Goal: Task Accomplishment & Management: Manage account settings

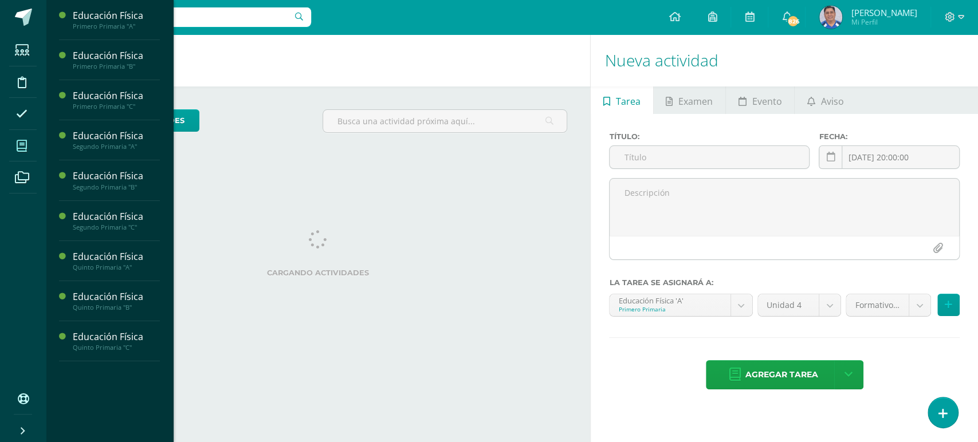
click at [19, 144] on icon at bounding box center [22, 145] width 10 height 11
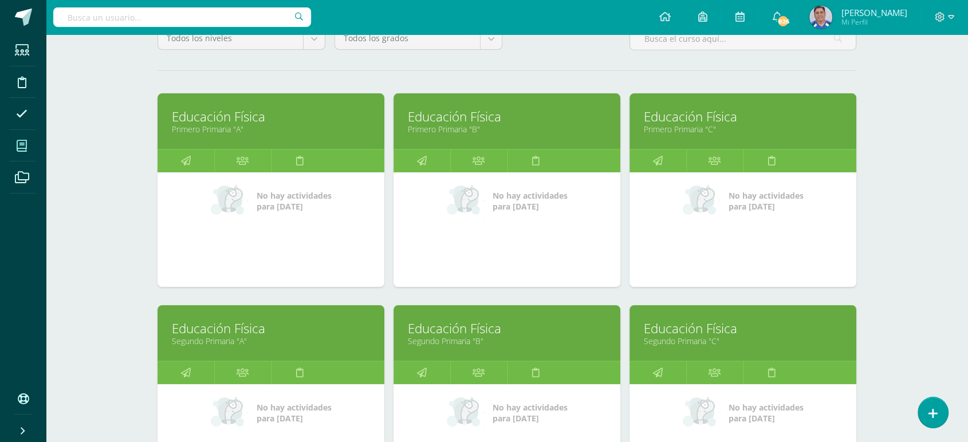
scroll to position [152, 0]
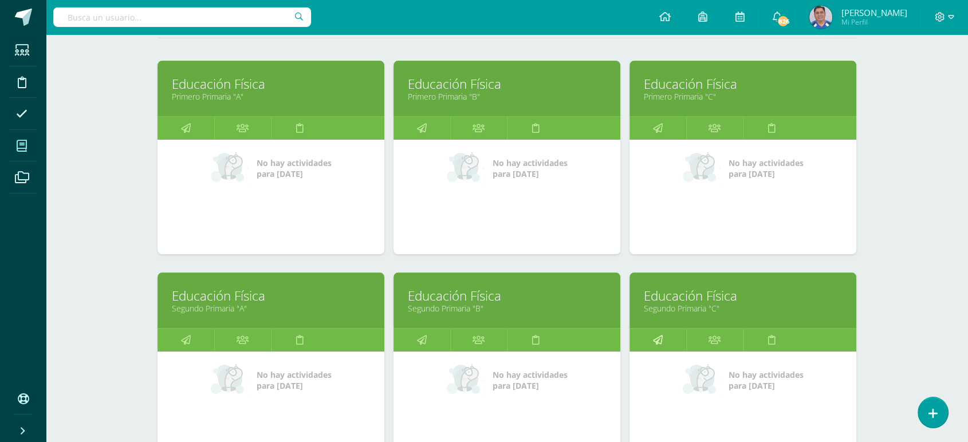
click at [655, 341] on icon at bounding box center [658, 340] width 10 height 22
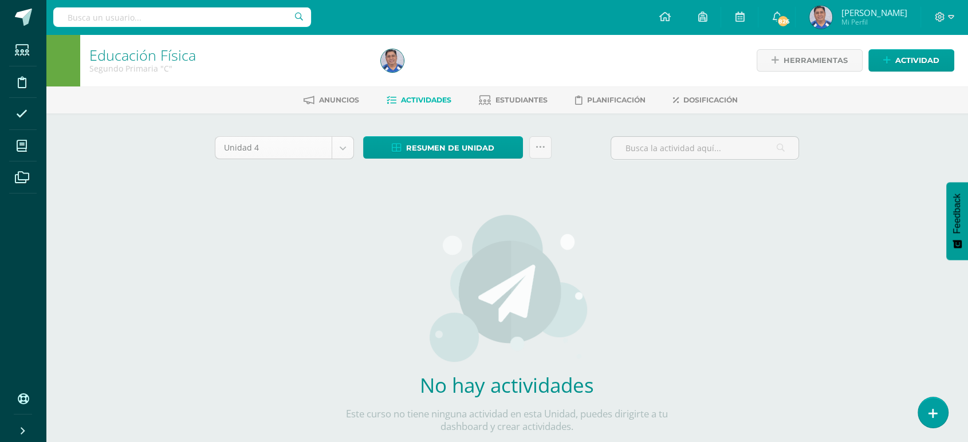
click at [341, 143] on body "Estudiantes Disciplina Asistencia Mis cursos Archivos Soporte Ayuda Reportar un…" at bounding box center [484, 246] width 968 height 492
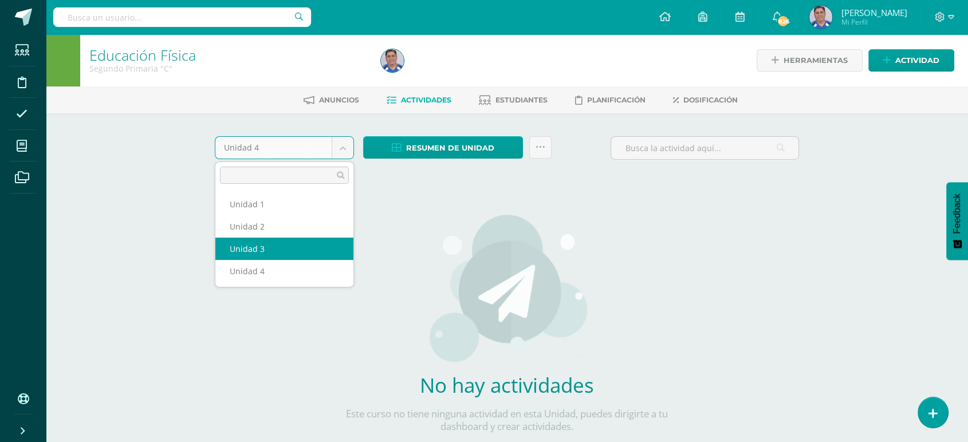
select select "Unidad 3"
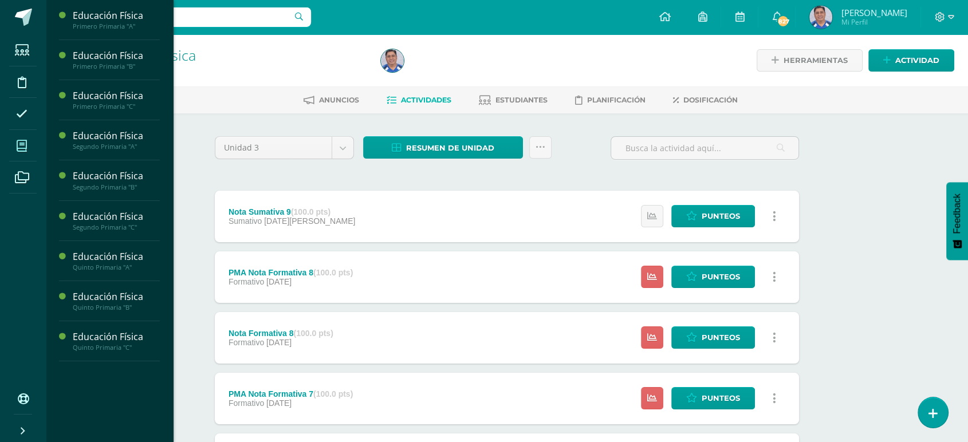
click at [18, 144] on icon at bounding box center [22, 145] width 10 height 11
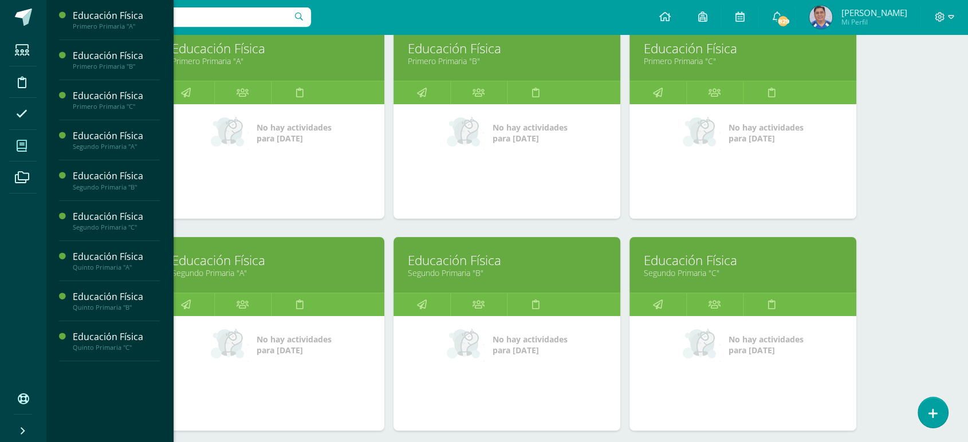
scroll to position [218, 0]
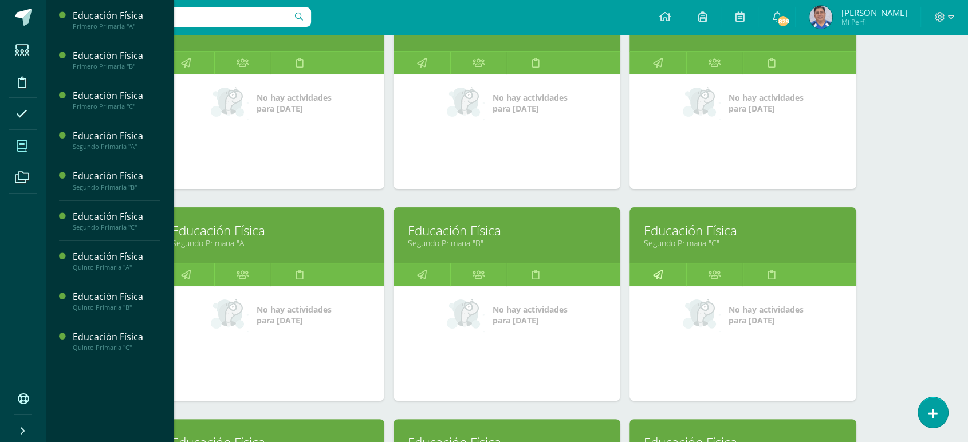
click at [660, 276] on icon at bounding box center [658, 275] width 10 height 22
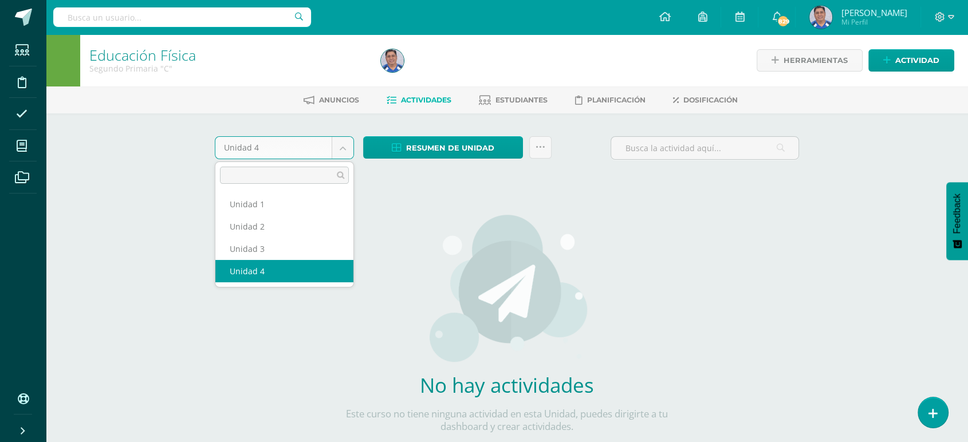
click at [342, 144] on body "Estudiantes Disciplina Asistencia Mis cursos Archivos Soporte Ayuda Reportar un…" at bounding box center [484, 246] width 968 height 492
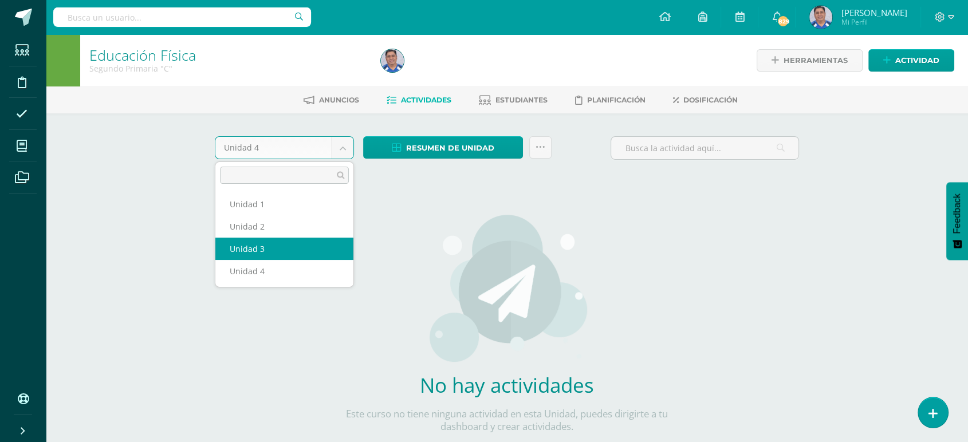
select select "Unidad 3"
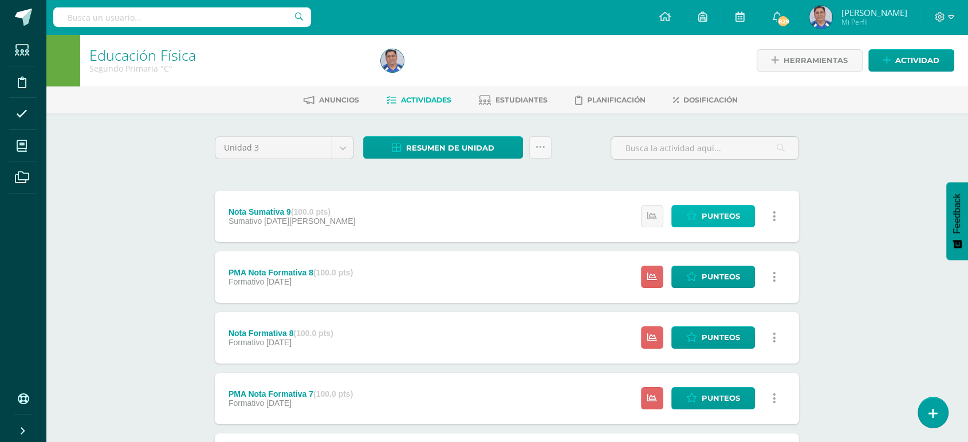
click at [710, 212] on span "Punteos" at bounding box center [721, 216] width 38 height 21
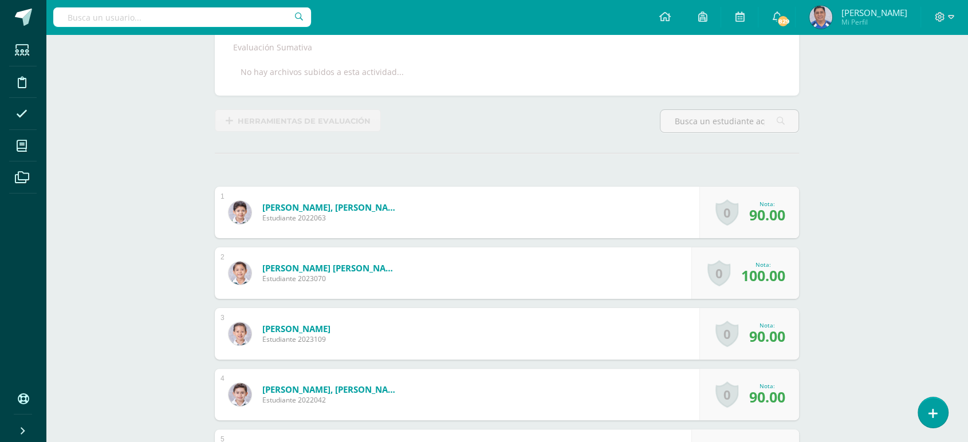
scroll to position [225, 0]
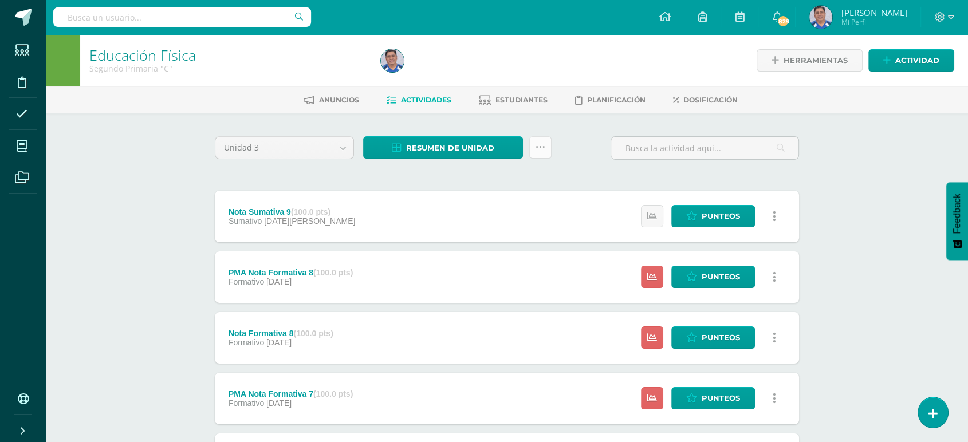
click at [540, 146] on icon at bounding box center [541, 148] width 10 height 10
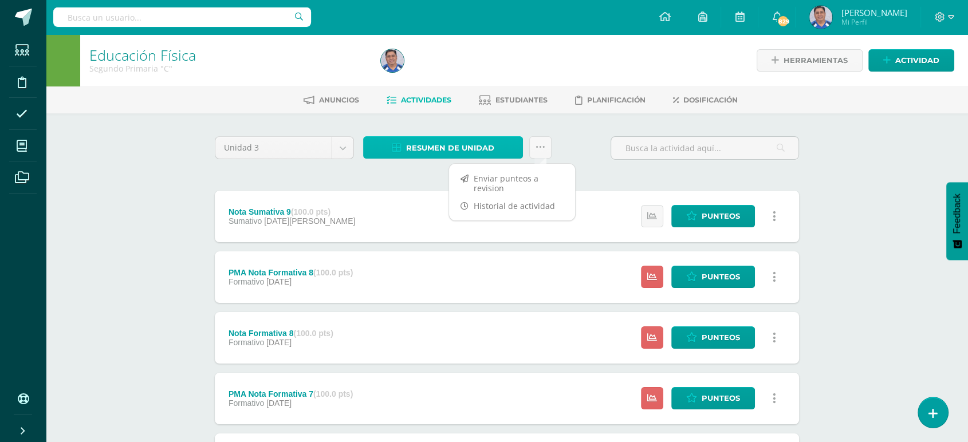
click at [477, 138] on span "Resumen de unidad" at bounding box center [450, 148] width 88 height 21
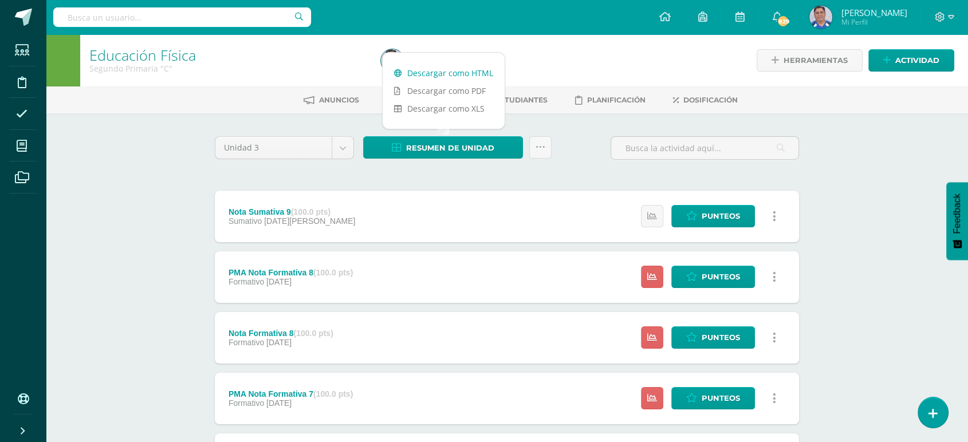
click at [441, 69] on link "Descargar como HTML" at bounding box center [444, 73] width 122 height 18
click at [705, 337] on span "Punteos" at bounding box center [721, 337] width 38 height 21
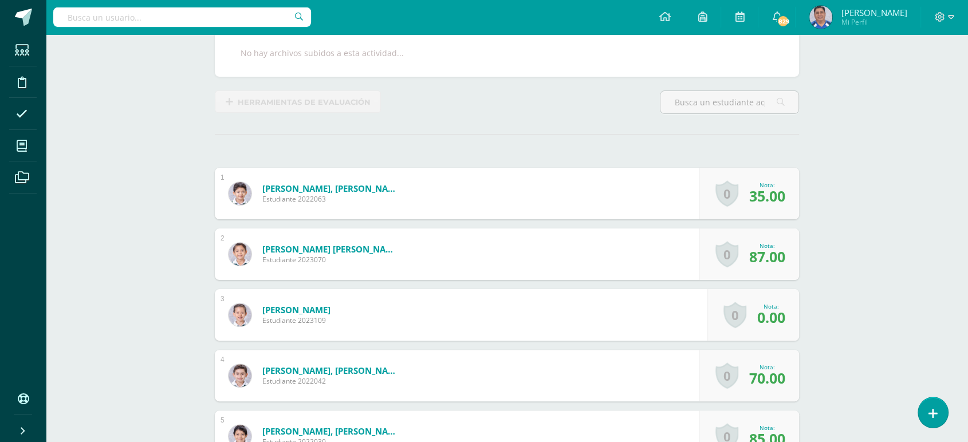
scroll to position [231, 0]
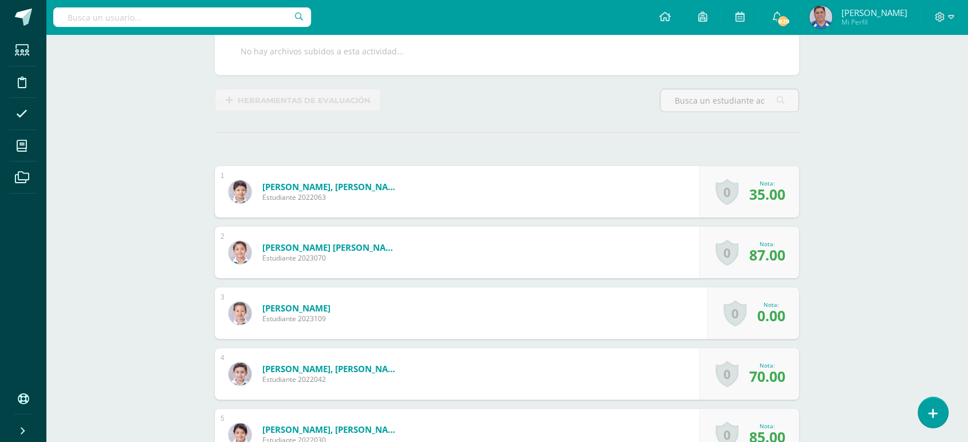
click at [764, 316] on span "0.00" at bounding box center [771, 315] width 28 height 19
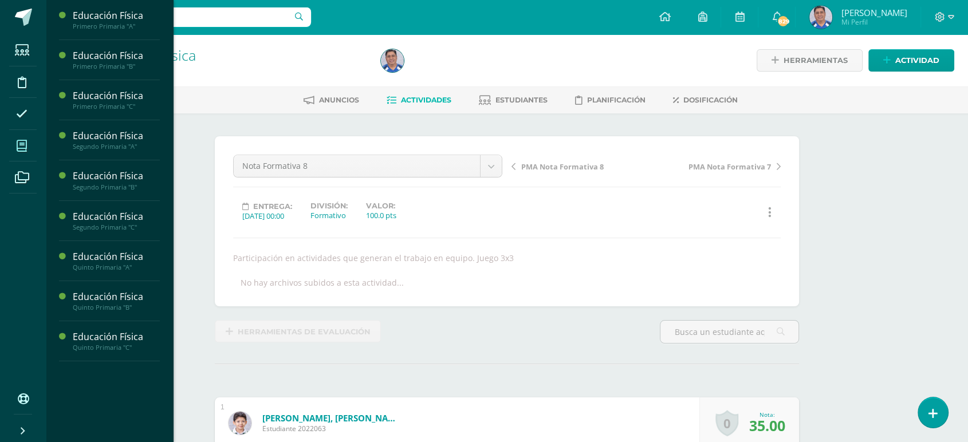
click at [23, 146] on icon at bounding box center [22, 145] width 10 height 11
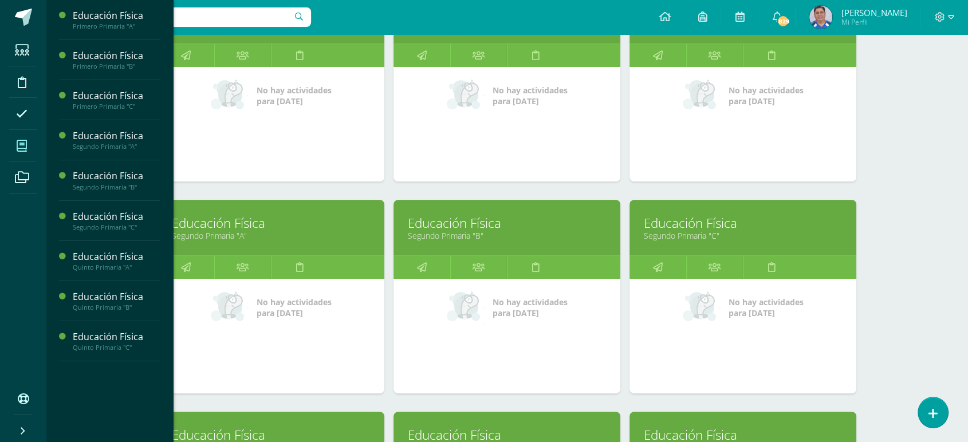
scroll to position [235, 0]
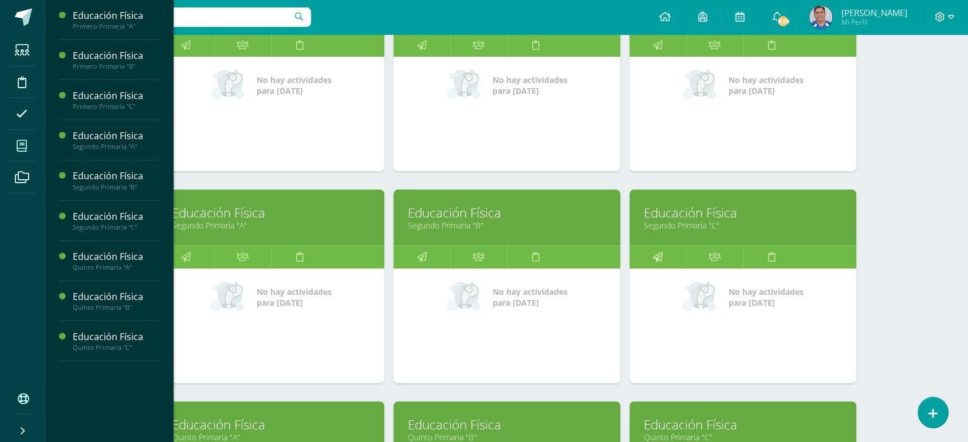
click at [659, 259] on icon at bounding box center [658, 257] width 10 height 22
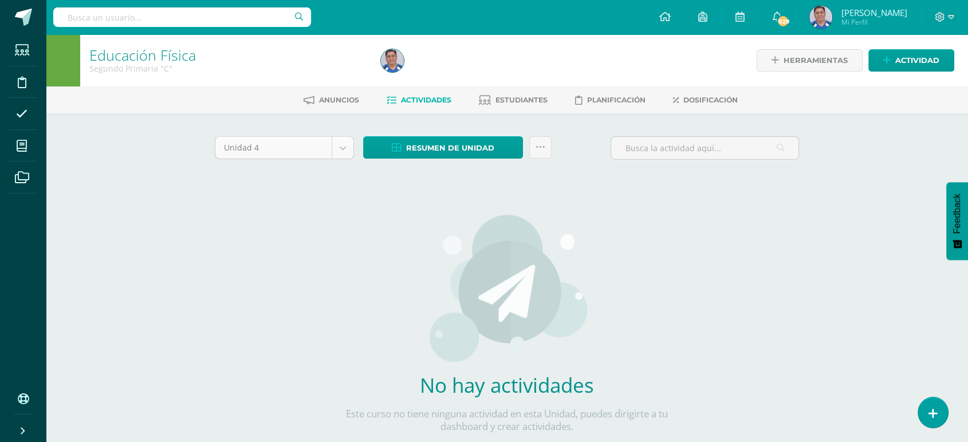
click at [345, 143] on body "Estudiantes Disciplina Asistencia Mis cursos Archivos Soporte Ayuda Reportar un…" at bounding box center [484, 246] width 968 height 492
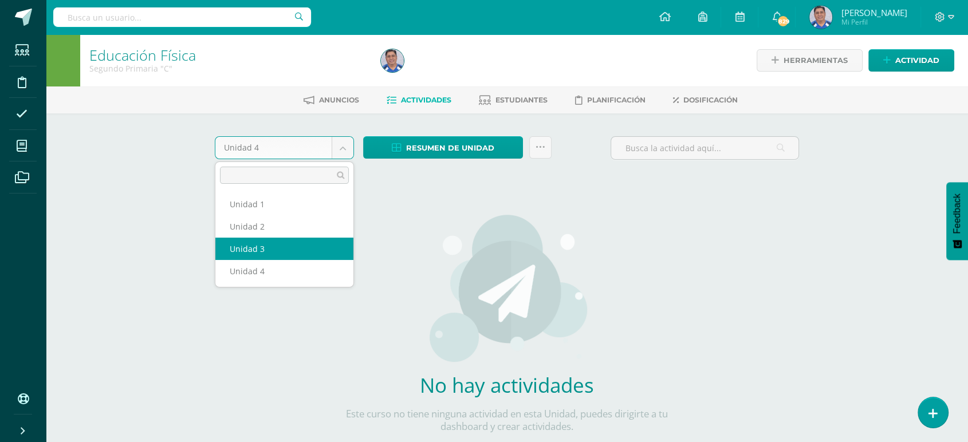
select select "Unidad 3"
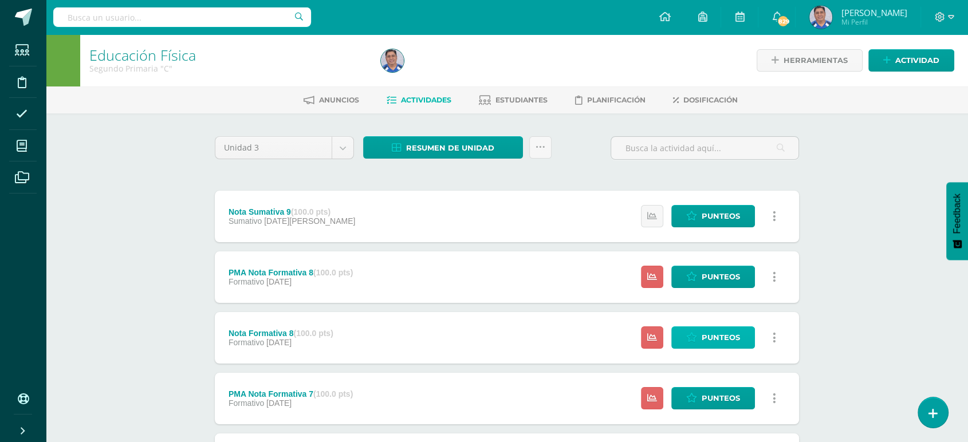
click at [715, 334] on span "Punteos" at bounding box center [721, 337] width 38 height 21
